Goal: Check status

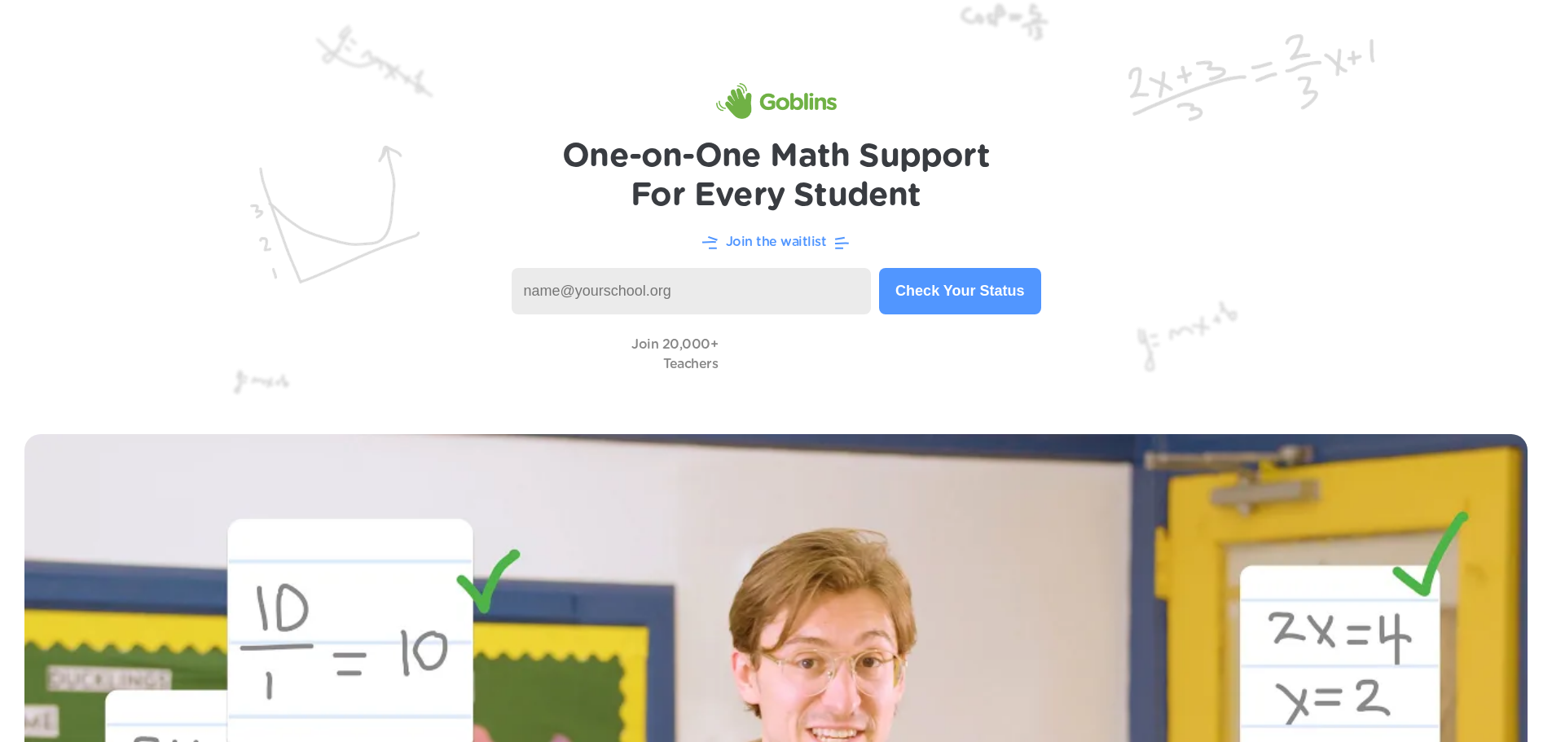
click at [786, 250] on p "Join the waitlist" at bounding box center [776, 242] width 101 height 20
click at [916, 275] on button "Check Your Status" at bounding box center [959, 291] width 161 height 46
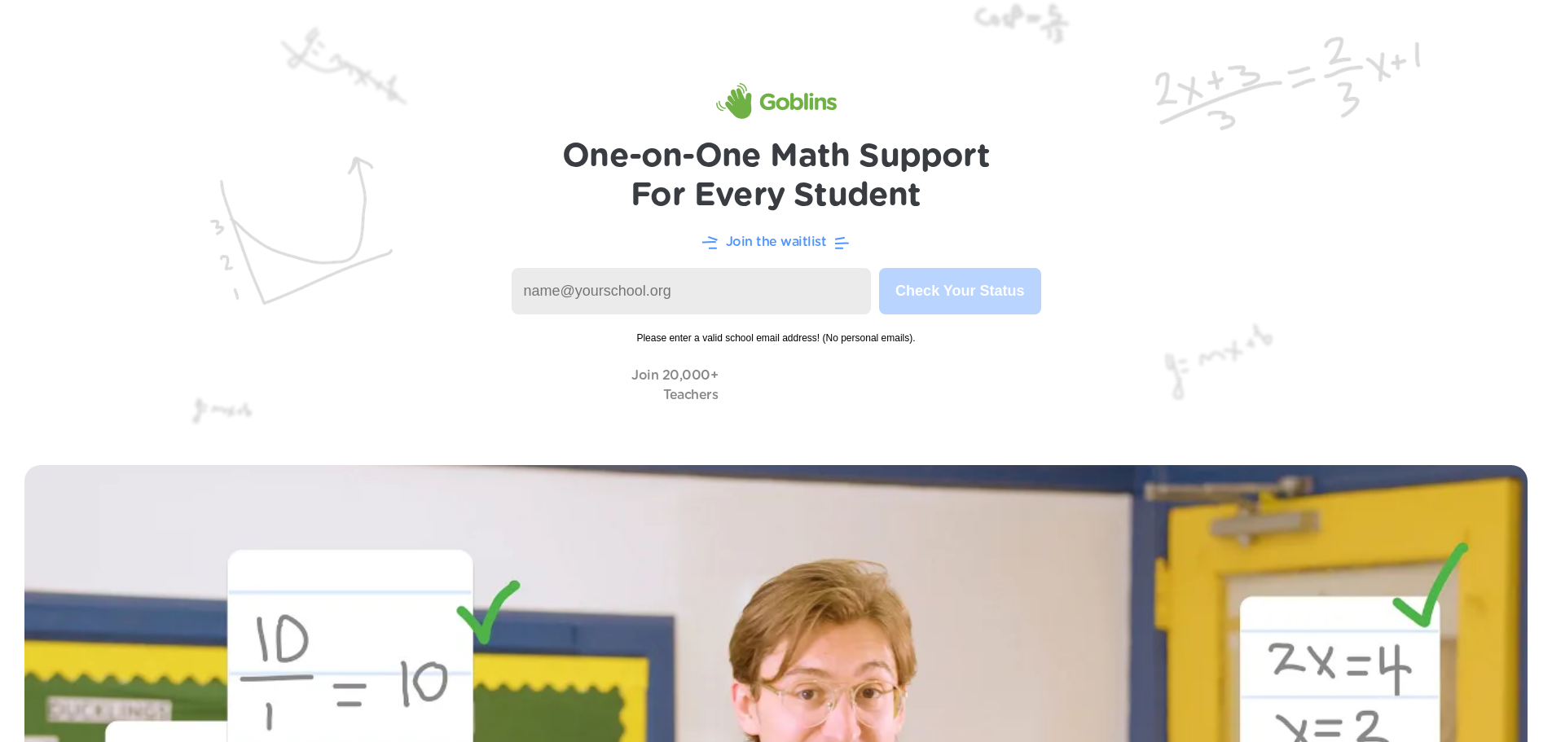
click at [757, 292] on input at bounding box center [692, 291] width 360 height 46
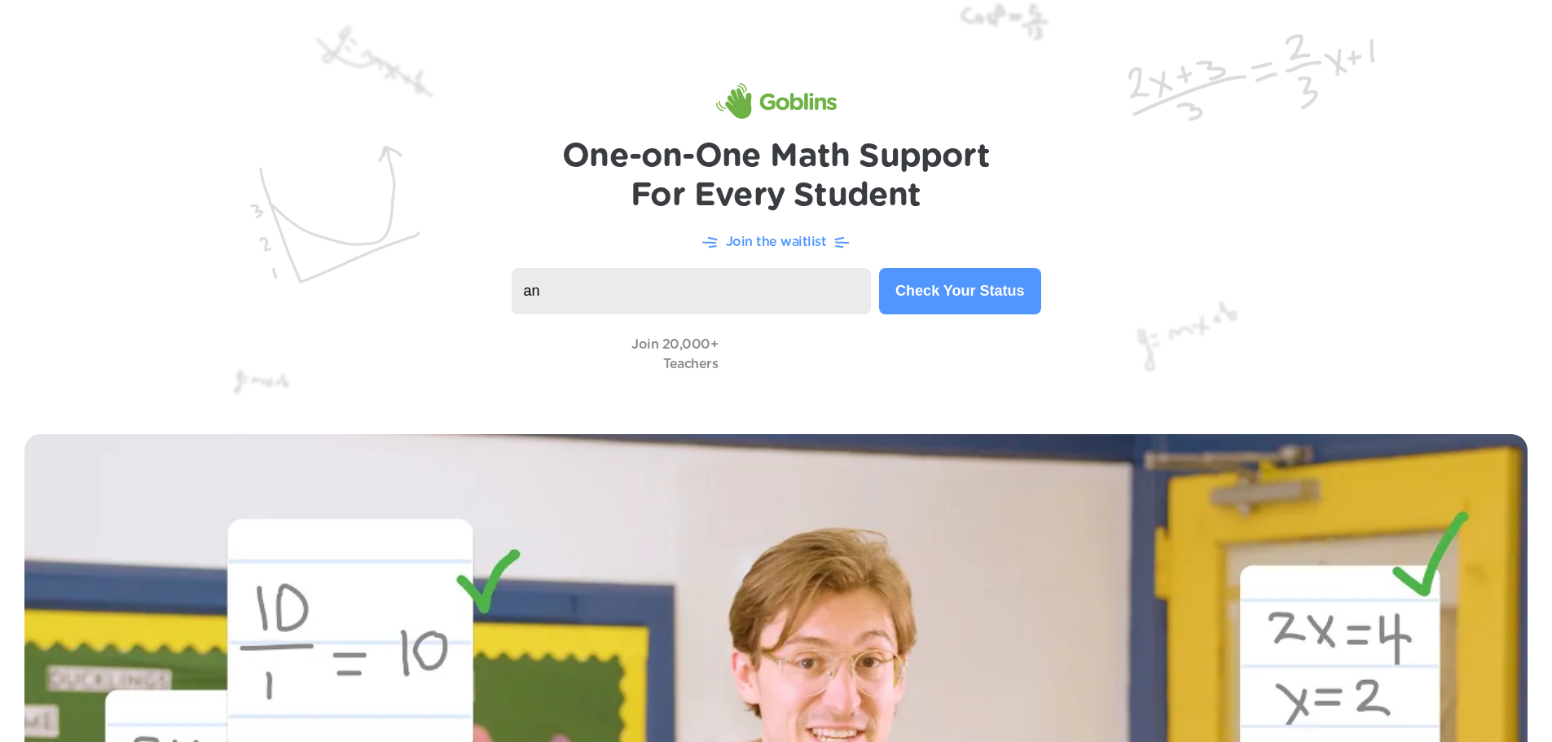
type input "a"
type input "[EMAIL_ADDRESS][DOMAIN_NAME]"
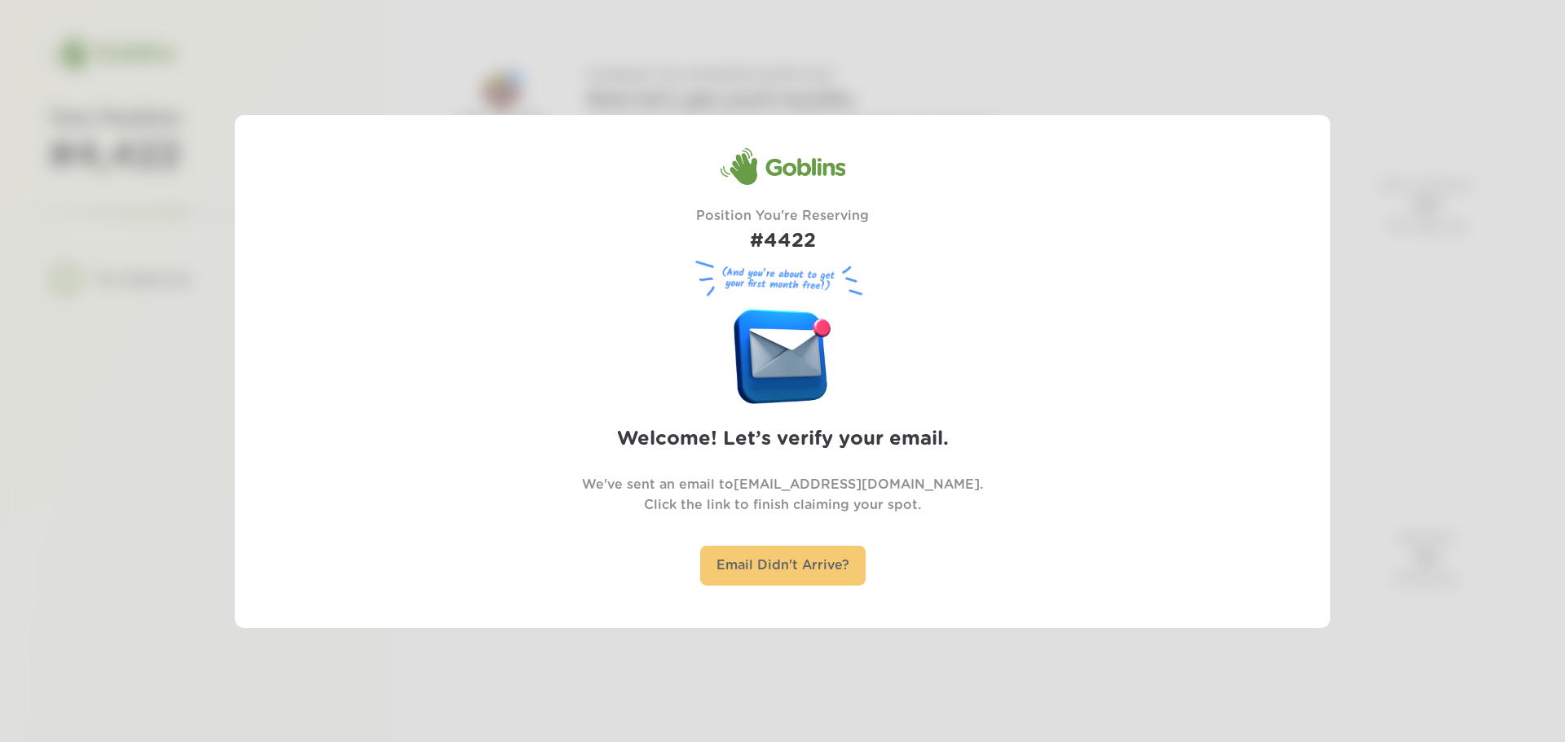
click at [733, 548] on div "Email Didn't Arrive?" at bounding box center [782, 566] width 165 height 40
